Goal: Task Accomplishment & Management: Register for event/course

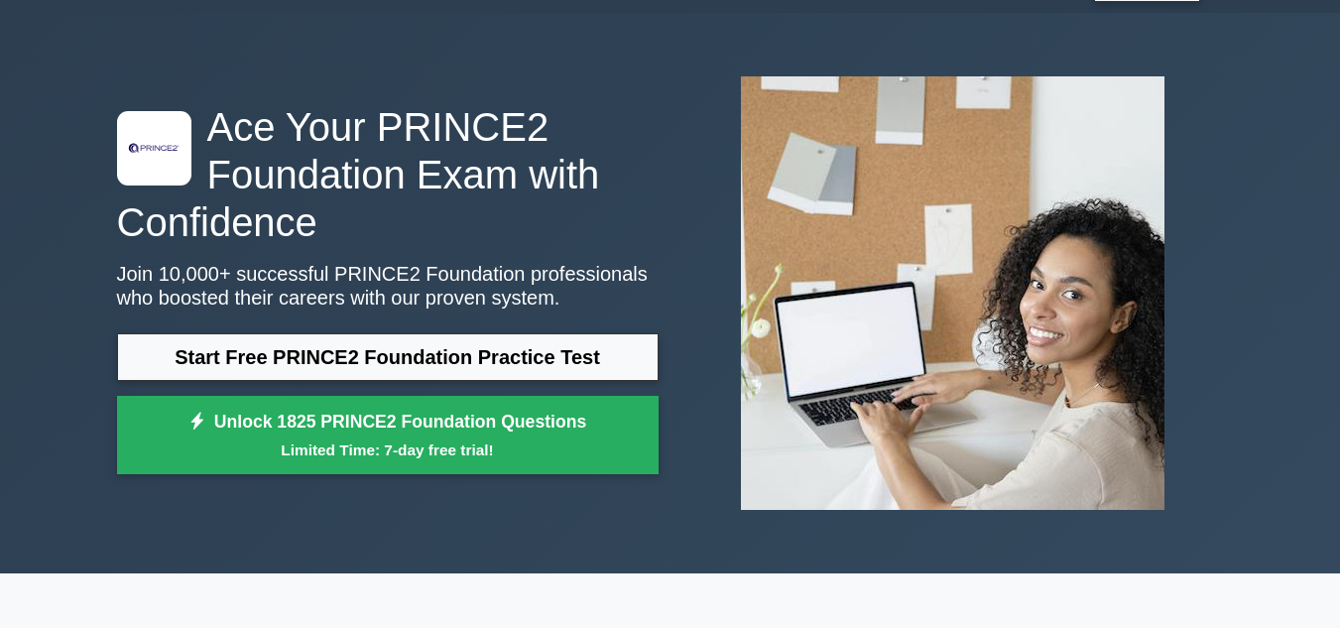
scroll to position [99, 0]
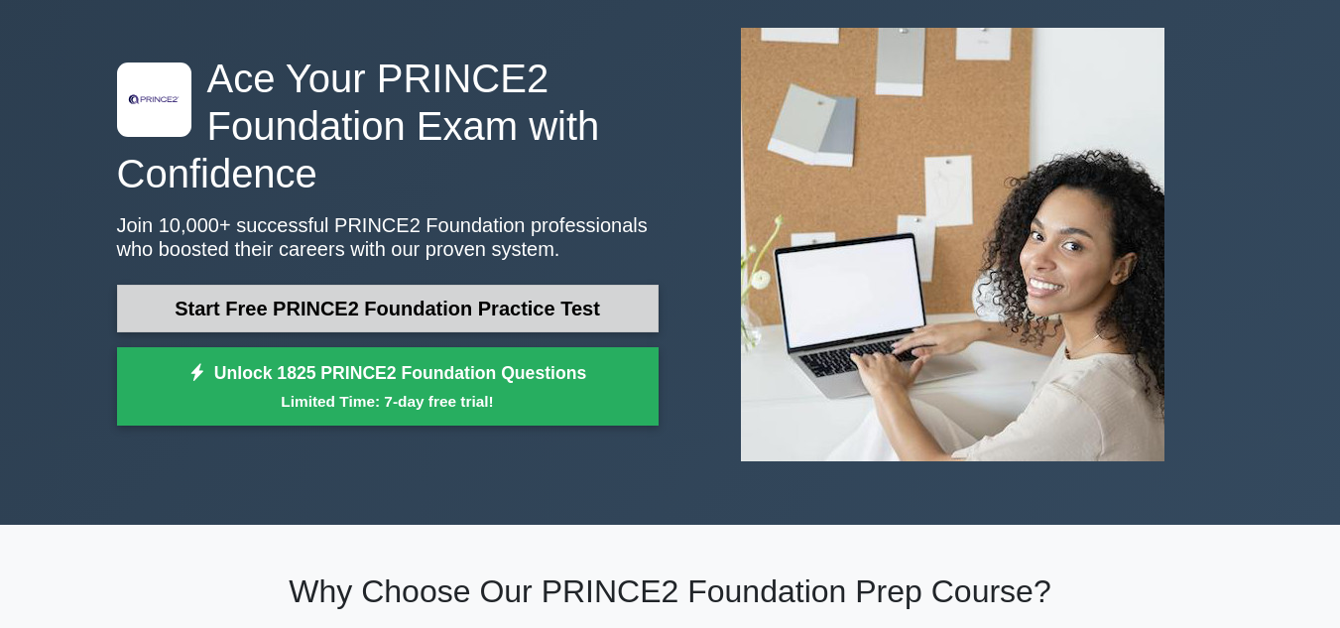
click at [478, 314] on link "Start Free PRINCE2 Foundation Practice Test" at bounding box center [388, 309] width 542 height 48
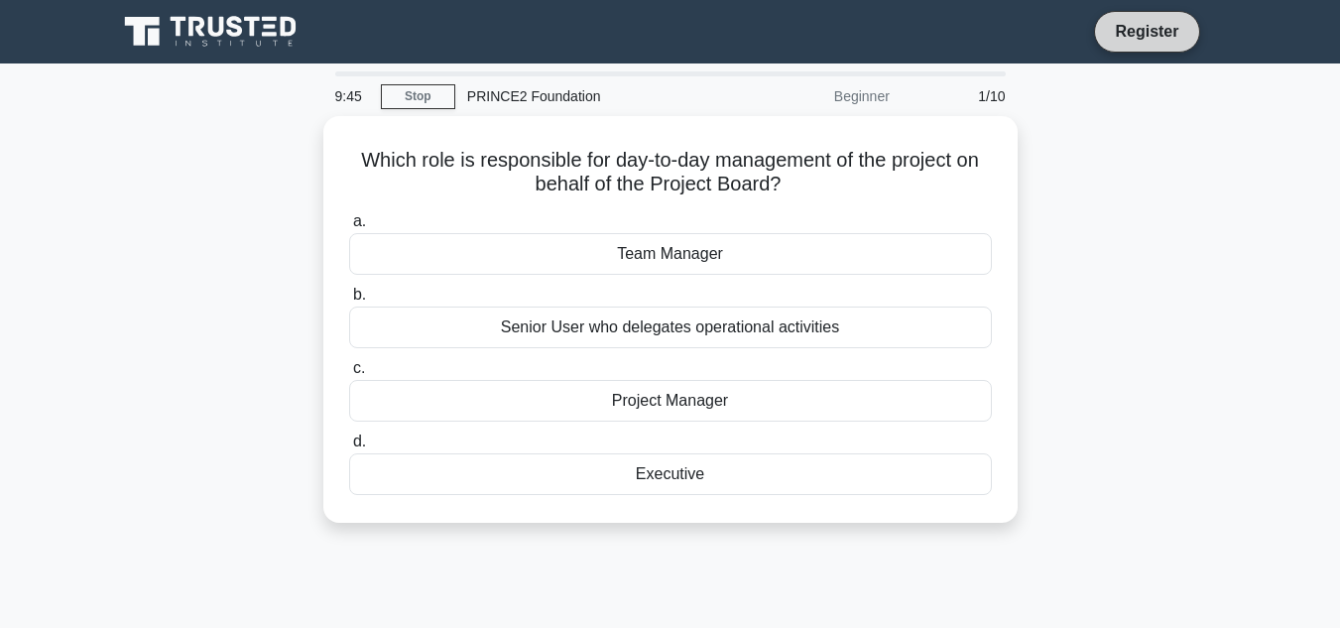
click at [1142, 24] on link "Register" at bounding box center [1146, 31] width 87 height 25
